Goal: Task Accomplishment & Management: Use online tool/utility

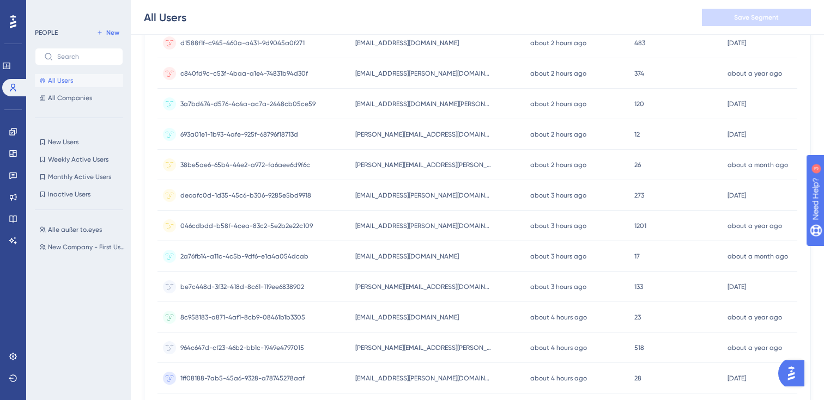
scroll to position [476, 0]
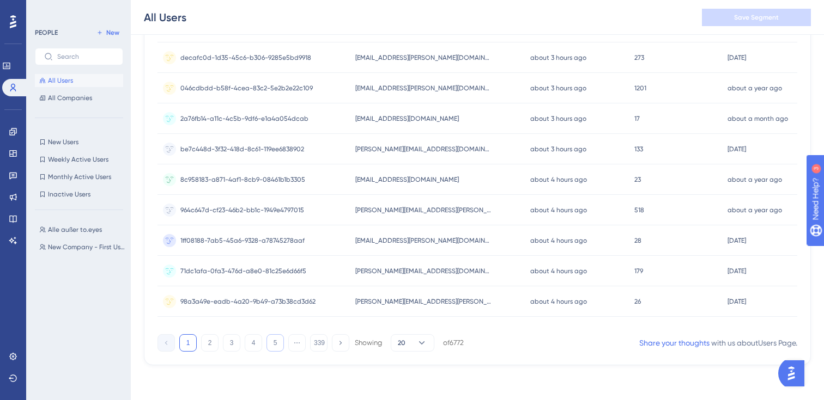
click at [276, 344] on button "5" at bounding box center [274, 343] width 17 height 17
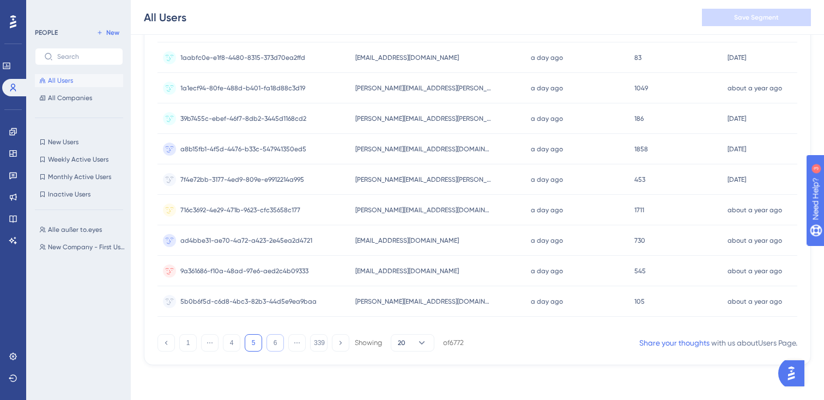
click at [274, 340] on button "6" at bounding box center [274, 343] width 17 height 17
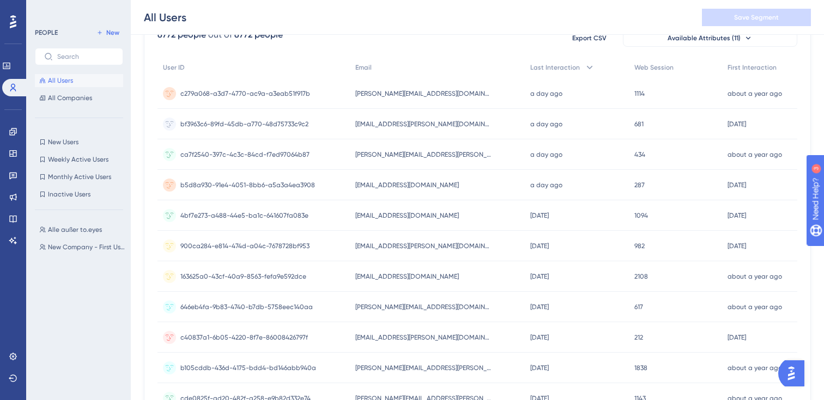
scroll to position [0, 0]
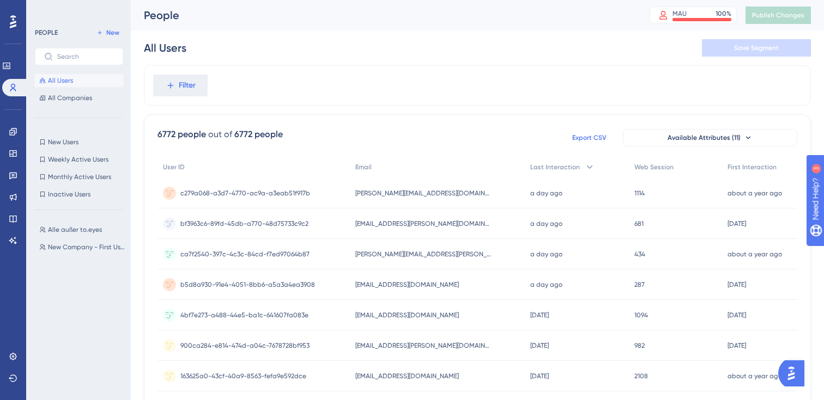
click at [600, 138] on span "Export CSV" at bounding box center [589, 137] width 34 height 9
click at [766, 76] on div "Filter" at bounding box center [477, 85] width 667 height 40
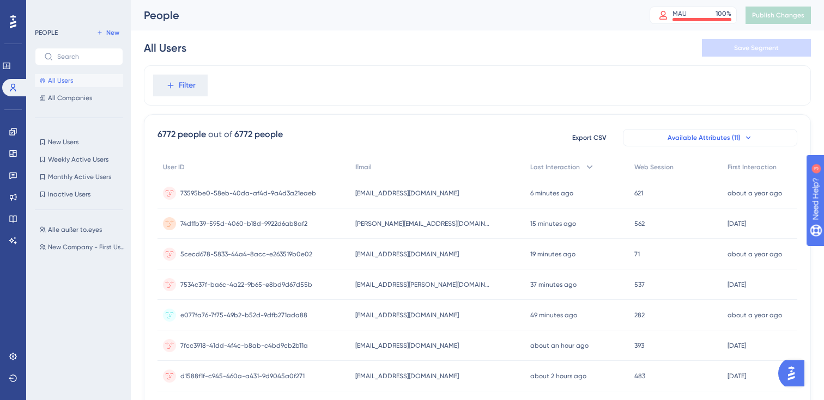
click at [672, 145] on button "Available Attributes (11)" at bounding box center [710, 137] width 174 height 17
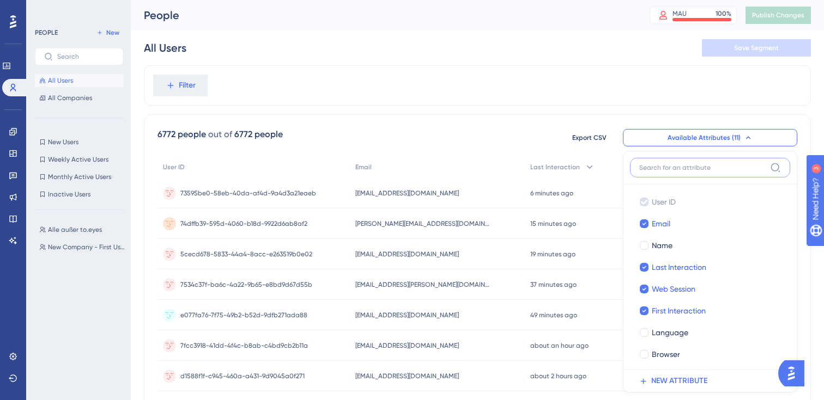
scroll to position [71, 0]
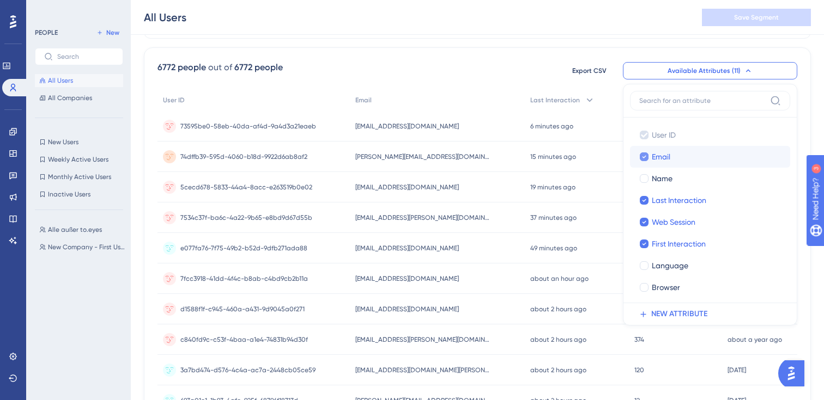
click at [665, 155] on span "Email" at bounding box center [661, 156] width 19 height 13
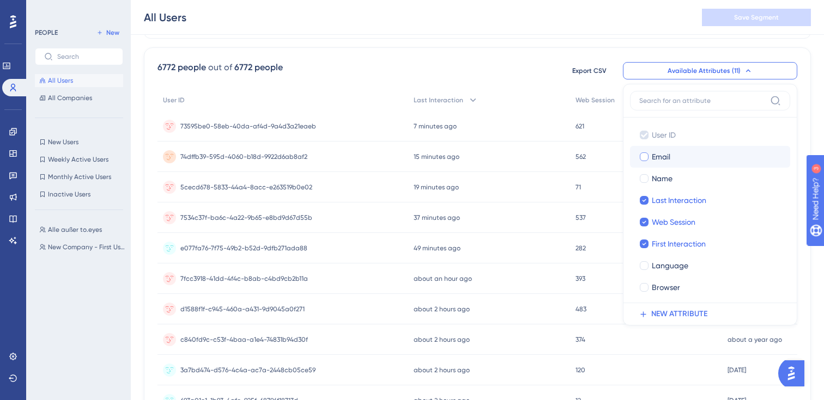
click at [665, 155] on span "Email" at bounding box center [661, 156] width 19 height 13
checkbox input "true"
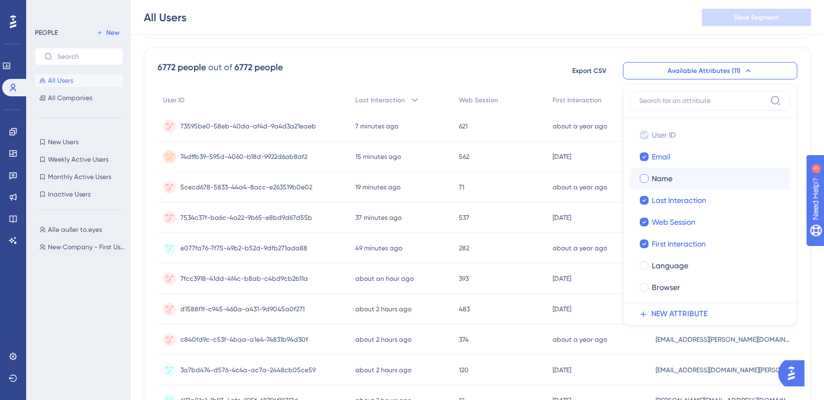
click at [663, 186] on label "Name Name" at bounding box center [710, 179] width 160 height 22
click at [645, 179] on input "Name" at bounding box center [644, 179] width 1 height 1
checkbox input "false"
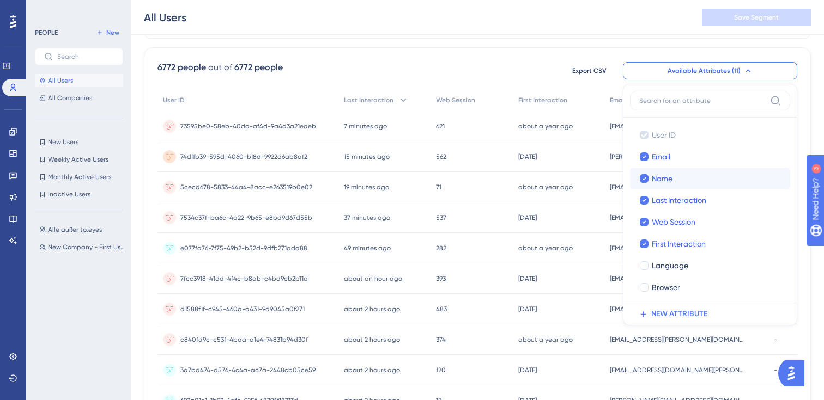
click at [671, 185] on label "Name Name" at bounding box center [710, 179] width 160 height 22
click at [645, 179] on input "Name" at bounding box center [644, 179] width 1 height 1
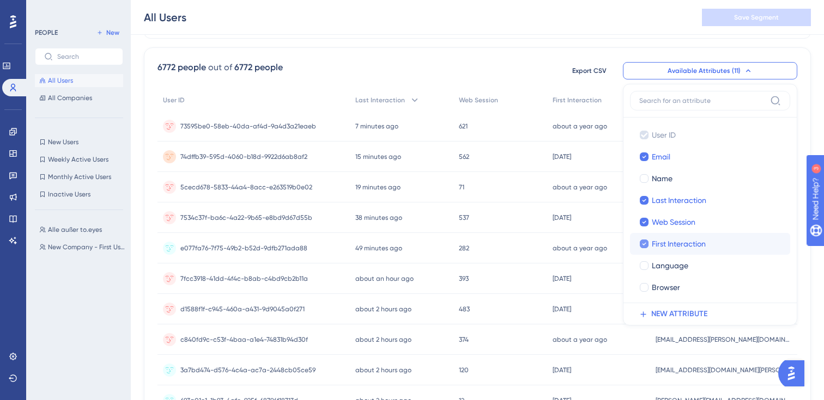
click at [672, 240] on span "First Interaction" at bounding box center [679, 244] width 54 height 13
checkbox input "false"
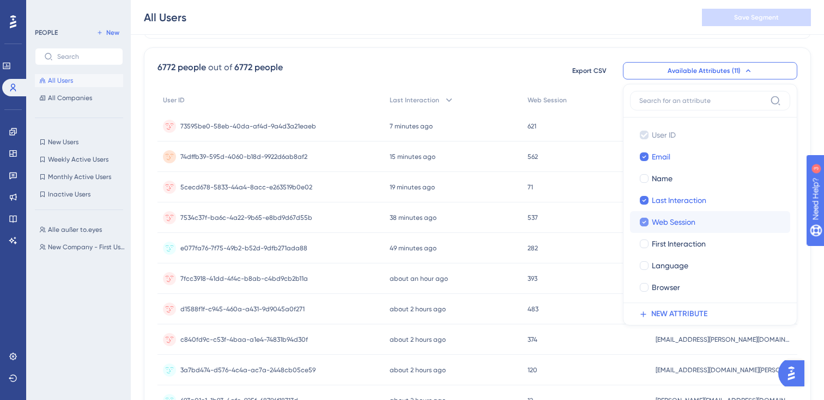
click at [674, 221] on span "Web Session" at bounding box center [674, 222] width 44 height 13
checkbox input "false"
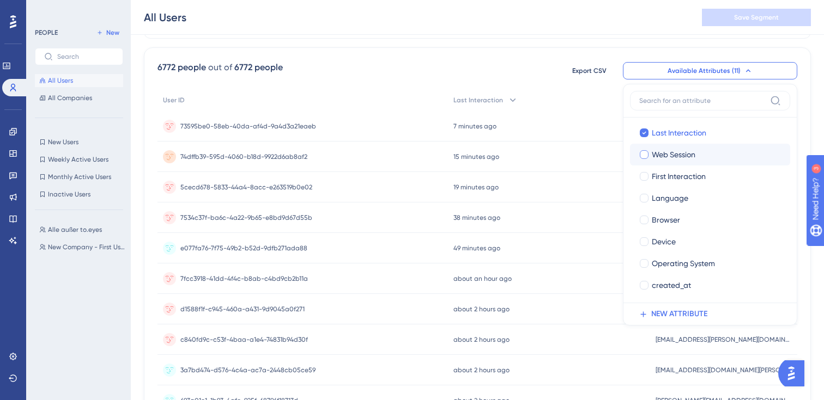
scroll to position [0, 0]
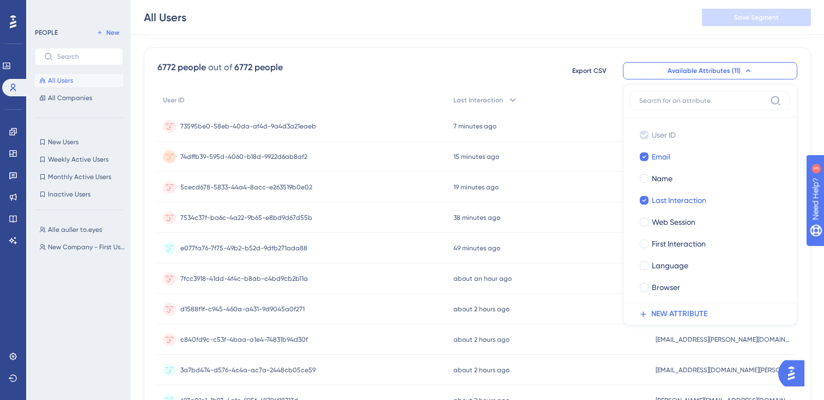
click at [686, 31] on div "All Users Save Segment" at bounding box center [477, 17] width 693 height 35
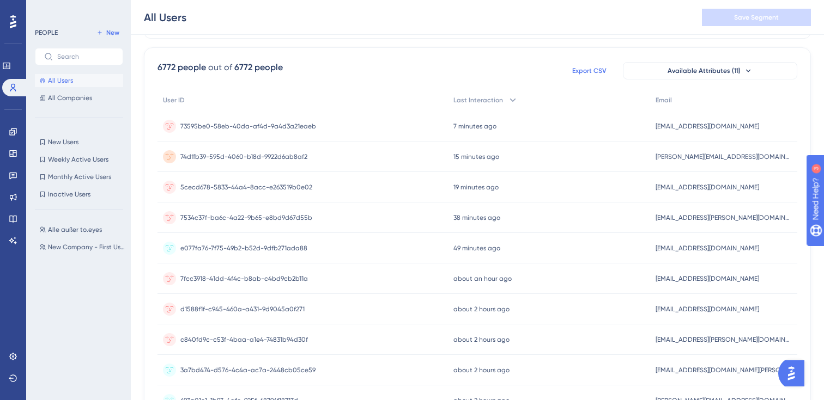
click at [584, 69] on span "Export CSV" at bounding box center [589, 70] width 34 height 9
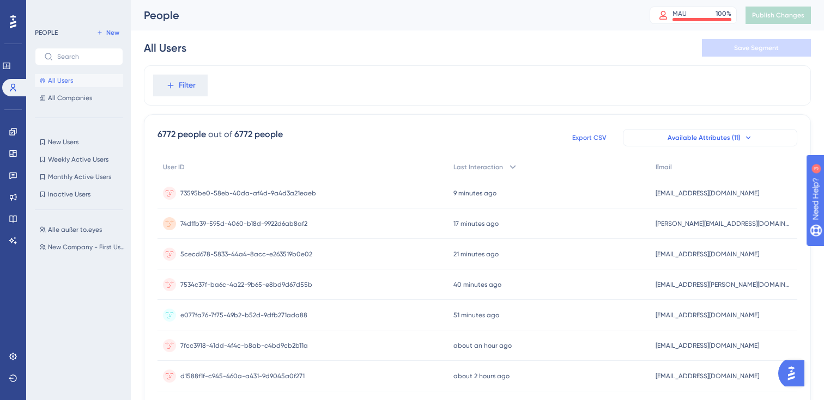
click at [721, 135] on span "Available Attributes (11)" at bounding box center [703, 137] width 73 height 9
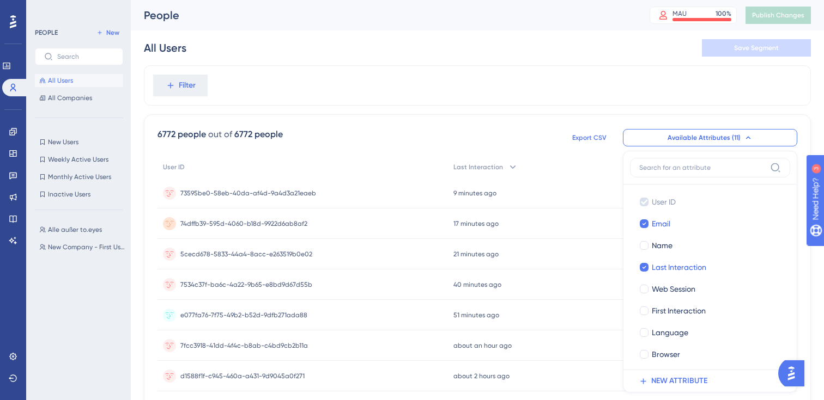
scroll to position [71, 0]
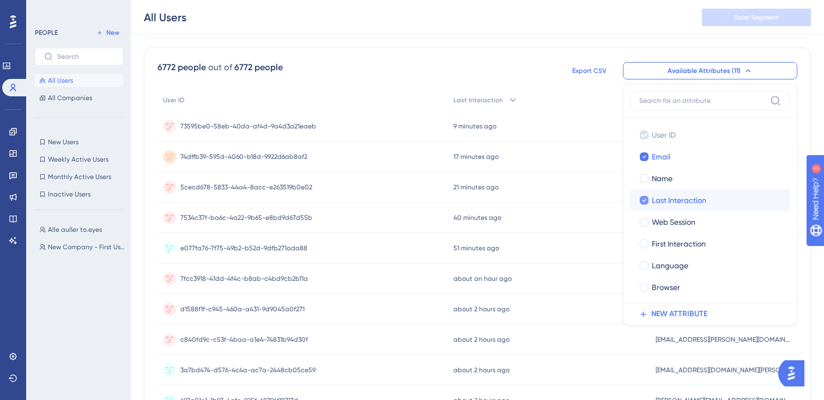
click at [656, 201] on span "Last Interaction" at bounding box center [679, 200] width 54 height 13
checkbox input "false"
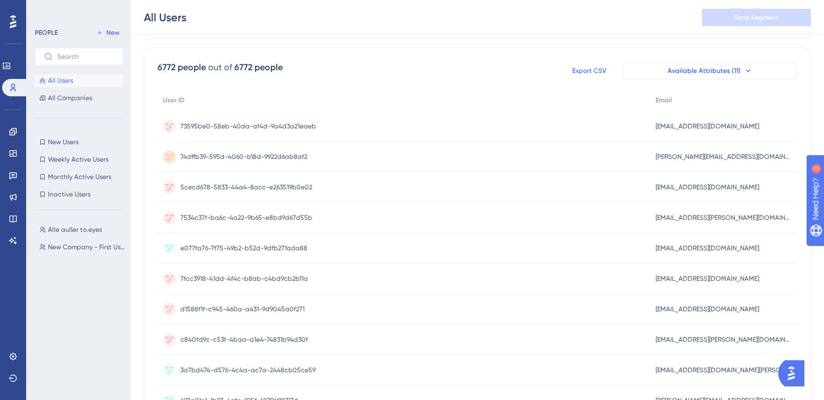
click at [717, 67] on span "Available Attributes (11)" at bounding box center [703, 70] width 73 height 9
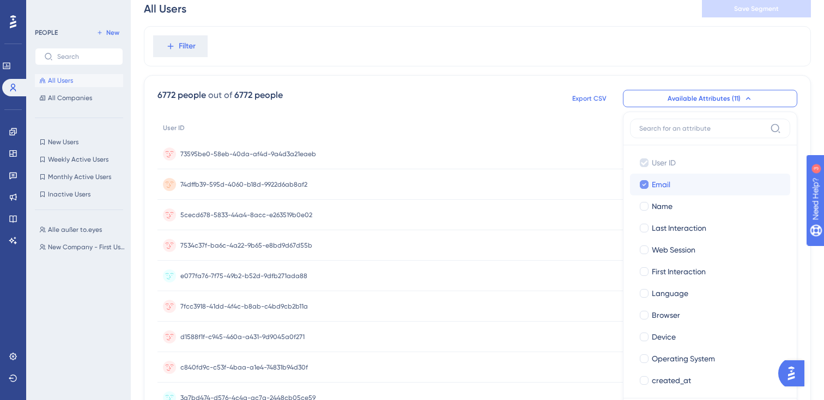
scroll to position [29, 0]
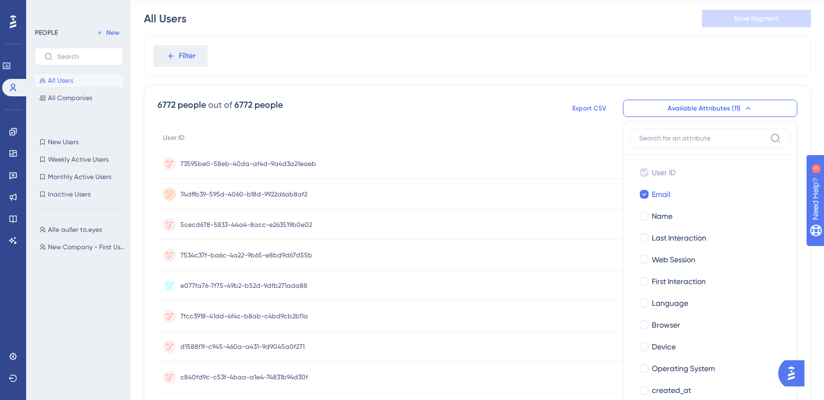
drag, startPoint x: 705, startPoint y: 190, endPoint x: 711, endPoint y: 160, distance: 30.6
click at [711, 160] on div "User ID User ID Email Email Name Name Last Interaction Last Interaction Web Ses…" at bounding box center [710, 281] width 160 height 253
click at [506, 112] on div "6772 people out of 6772 people Export CSV Available Attributes (11) User ID Use…" at bounding box center [477, 109] width 640 height 20
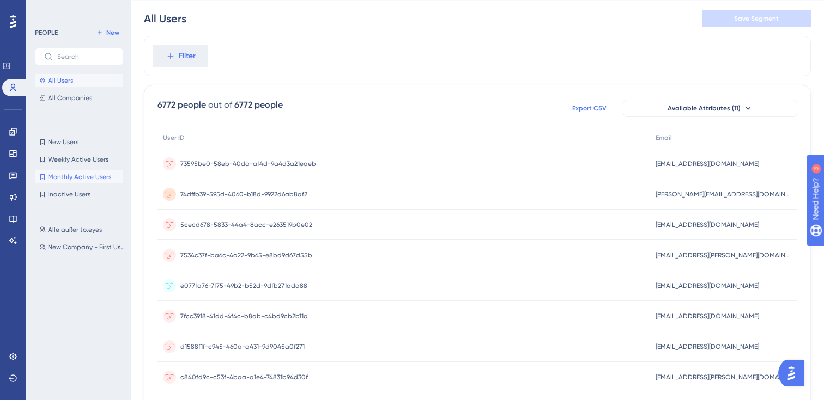
click at [87, 177] on span "Monthly Active Users" at bounding box center [79, 177] width 63 height 9
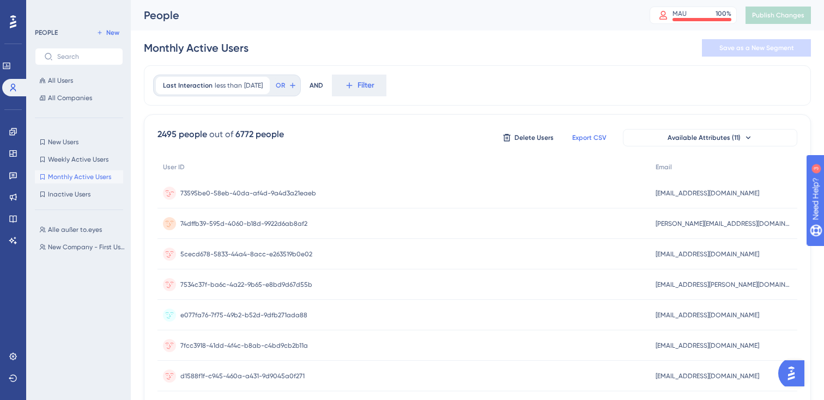
scroll to position [476, 0]
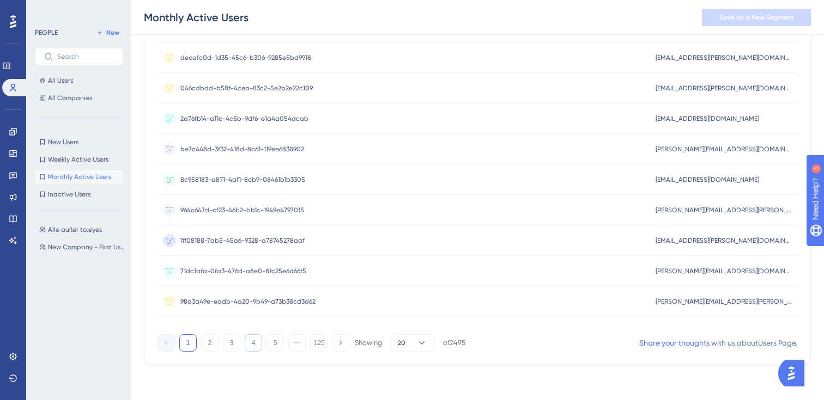
click at [252, 340] on button "4" at bounding box center [253, 343] width 17 height 17
click at [321, 344] on button "125" at bounding box center [318, 343] width 17 height 17
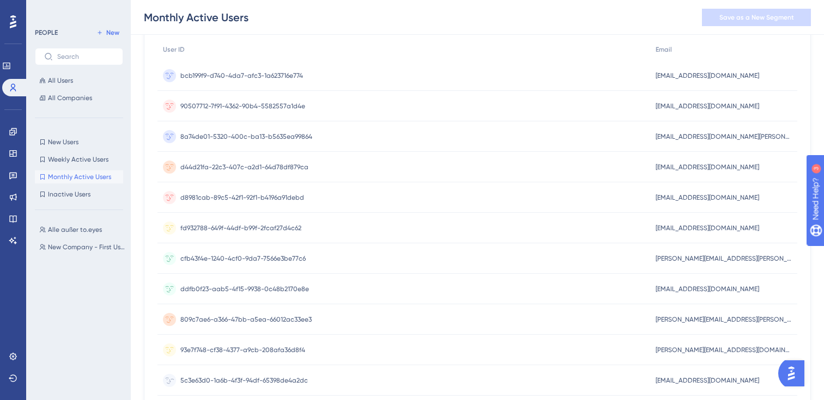
scroll to position [323, 0]
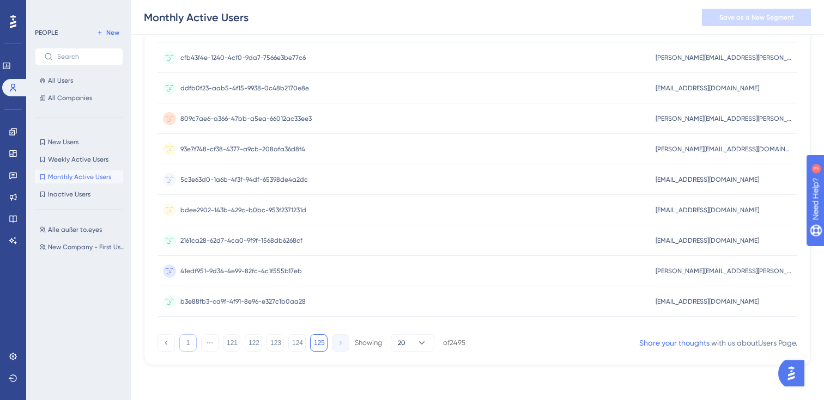
click at [189, 348] on button "1" at bounding box center [187, 343] width 17 height 17
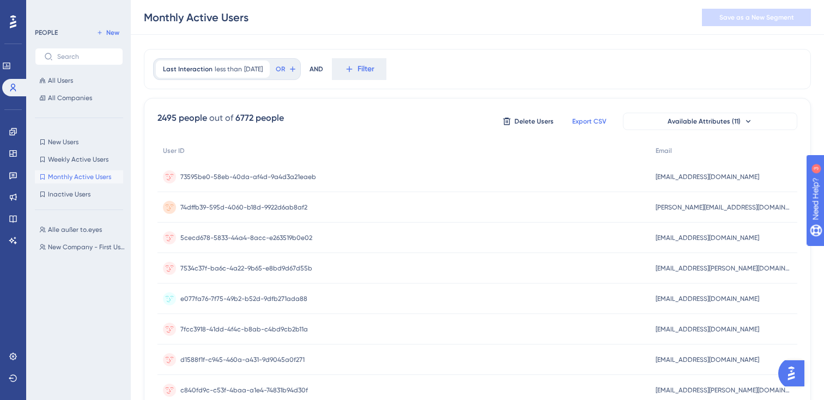
scroll to position [0, 0]
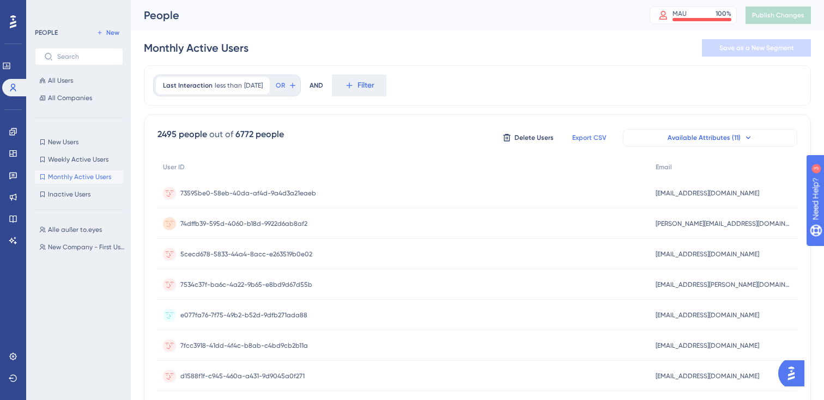
click at [676, 134] on span "Available Attributes (11)" at bounding box center [703, 137] width 73 height 9
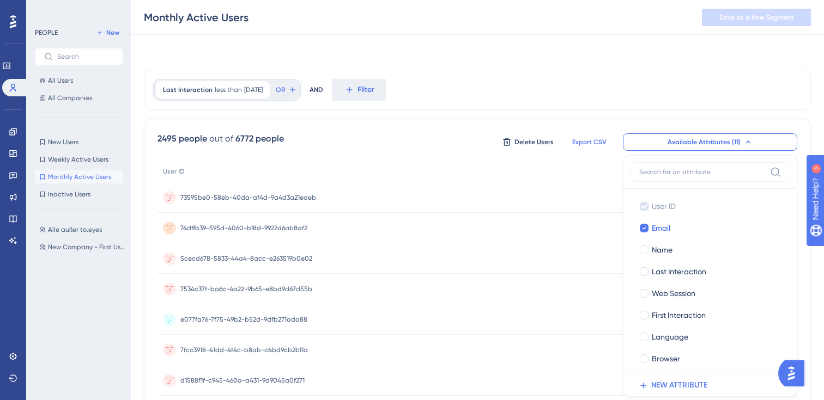
scroll to position [71, 0]
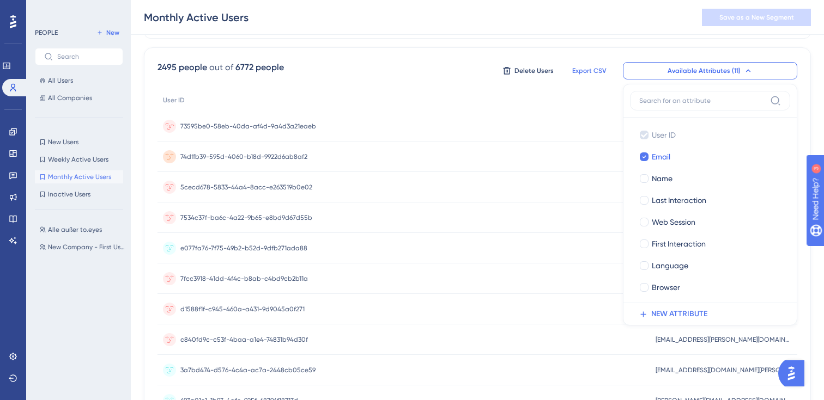
click at [508, 138] on div "73595be0-58eb-40da-af4d-9a4d3a21eaeb 73595be0-58eb-40da-af4d-9a4d3a21eaeb" at bounding box center [403, 126] width 493 height 31
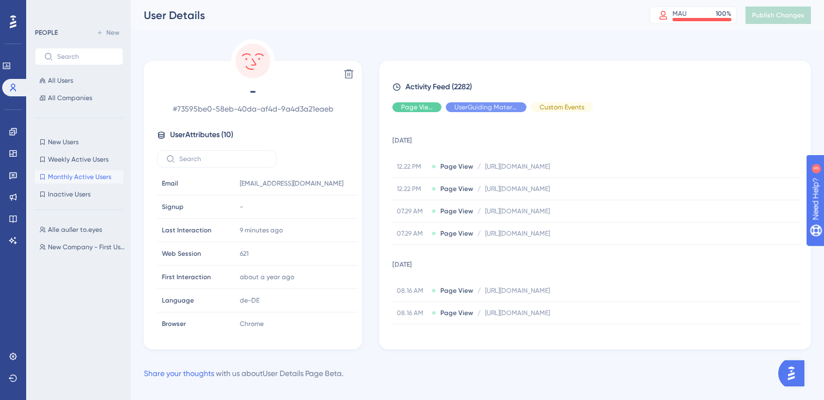
click at [68, 174] on span "Monthly Active Users" at bounding box center [79, 177] width 63 height 9
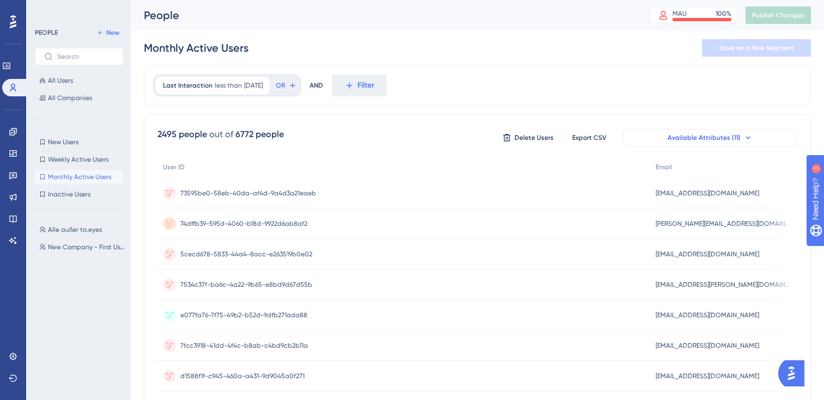
click at [696, 137] on span "Available Attributes (11)" at bounding box center [703, 137] width 73 height 9
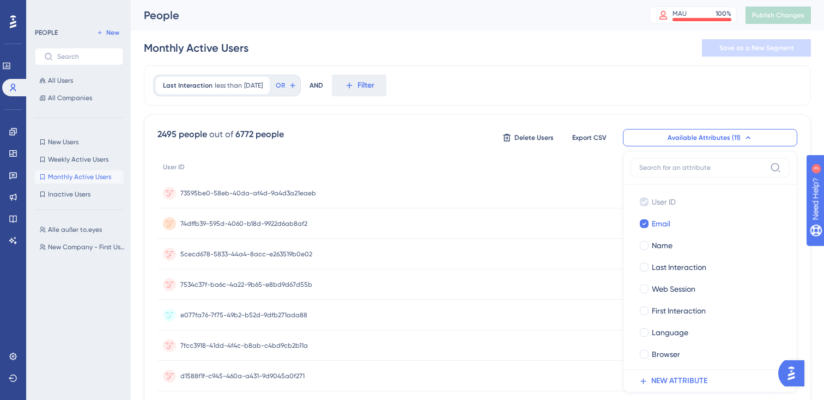
scroll to position [71, 0]
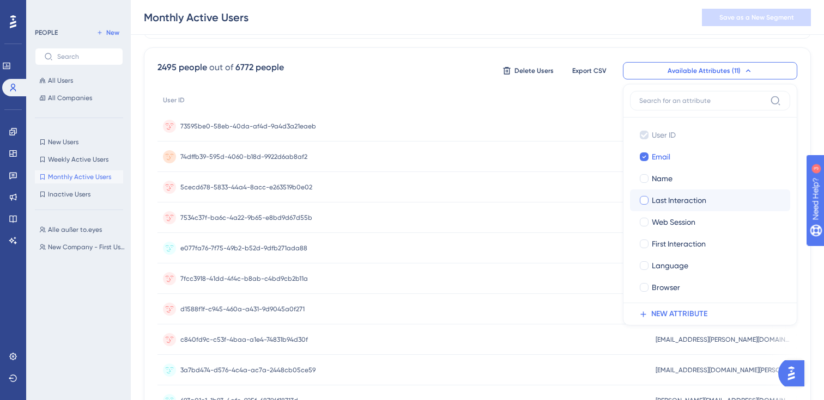
click at [651, 201] on label "Last Interaction" at bounding box center [710, 200] width 143 height 13
checkbox input "true"
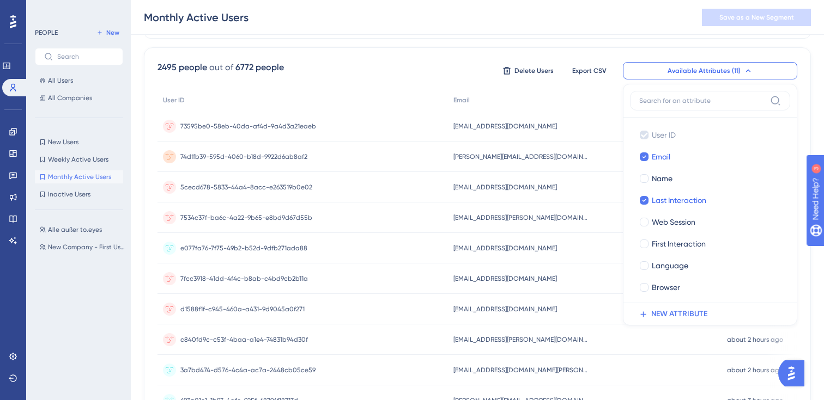
click at [523, 39] on div "Last Interaction less than 30 days ago 30 days ago Remove OR AND Filter 2495 pe…" at bounding box center [477, 384] width 667 height 772
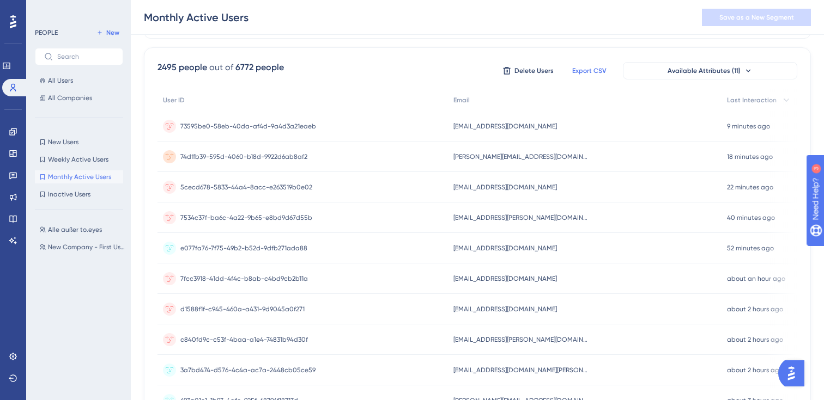
click at [579, 74] on span "Export CSV" at bounding box center [589, 70] width 34 height 9
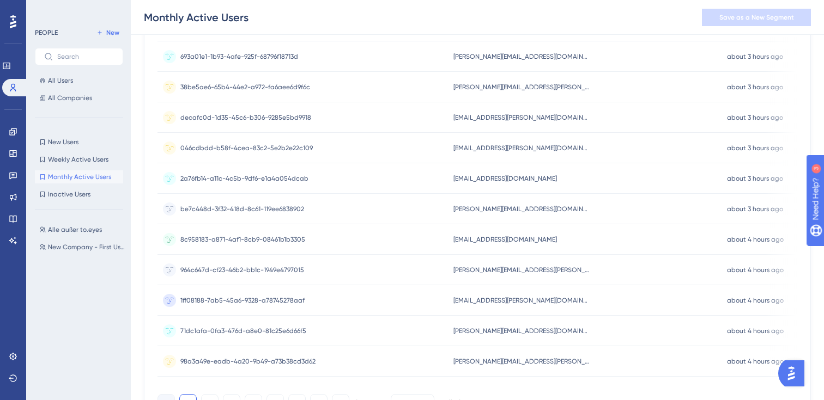
scroll to position [480, 0]
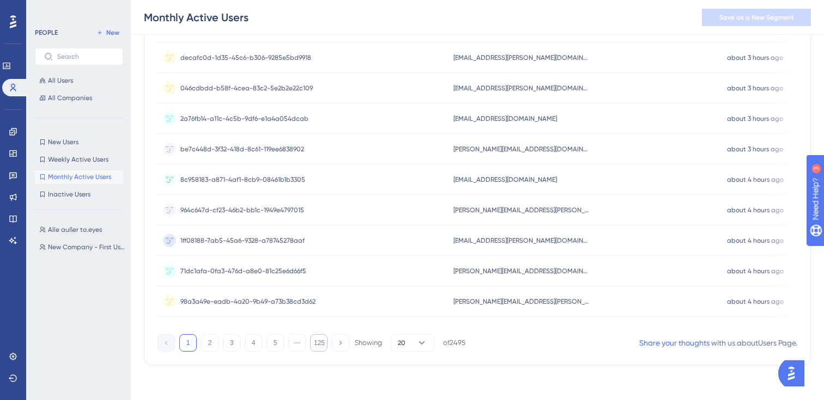
click at [319, 346] on button "125" at bounding box center [318, 343] width 17 height 17
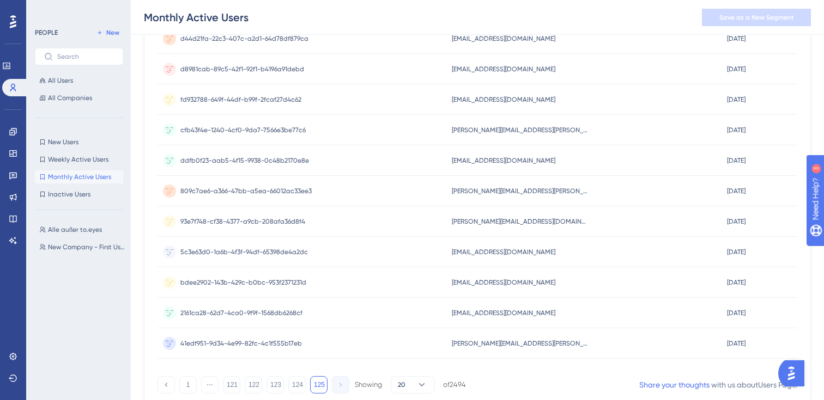
scroll to position [191, 0]
